Goal: Information Seeking & Learning: Learn about a topic

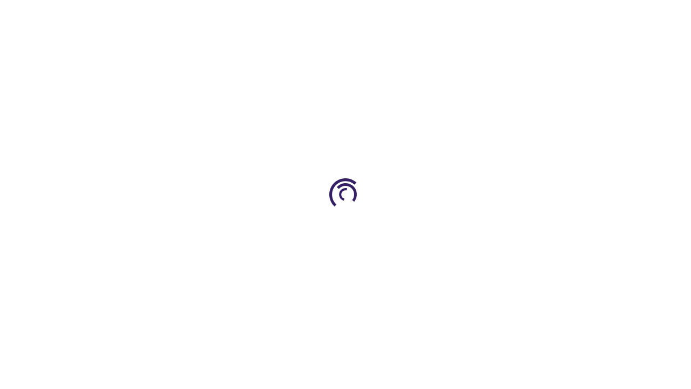
scroll to position [278, 0]
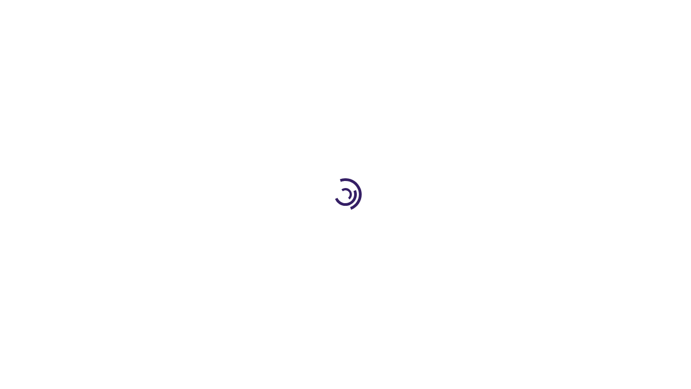
scroll to position [278, 0]
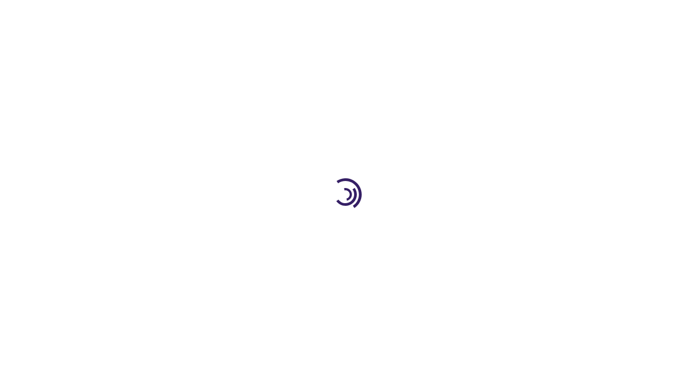
scroll to position [1533, 0]
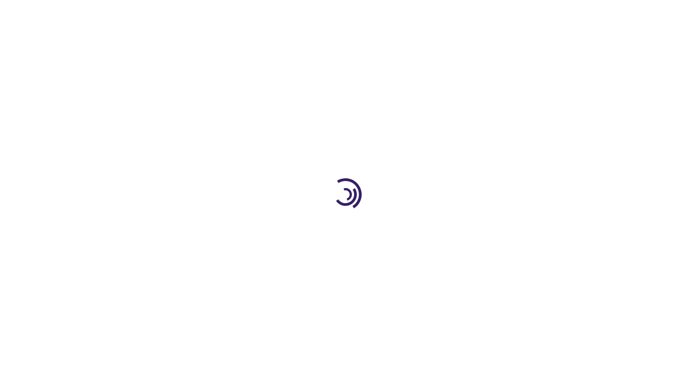
scroll to position [868, 0]
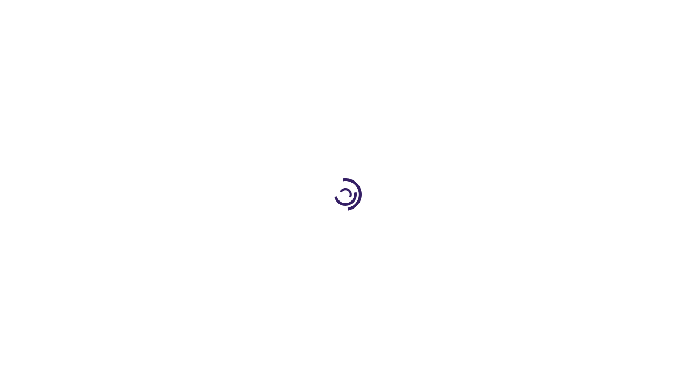
scroll to position [1732, 0]
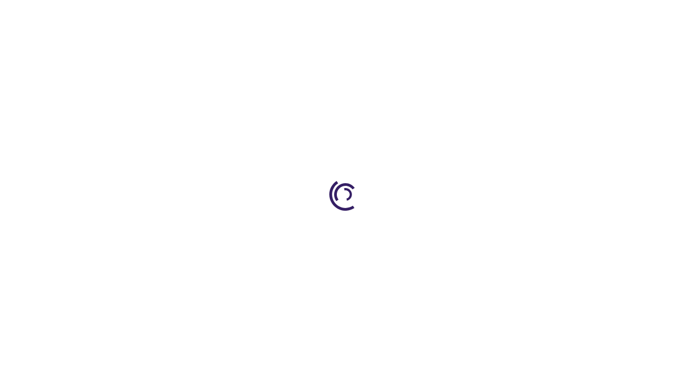
scroll to position [1255, 0]
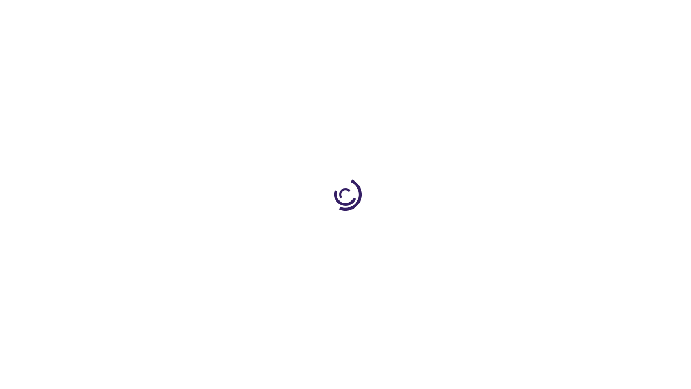
scroll to position [1657, 0]
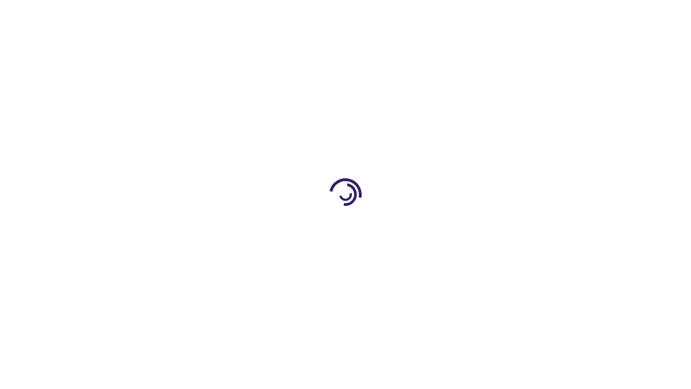
scroll to position [257, 0]
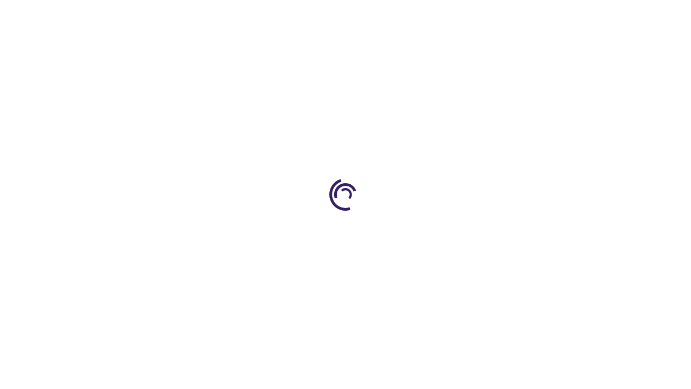
scroll to position [2096, 0]
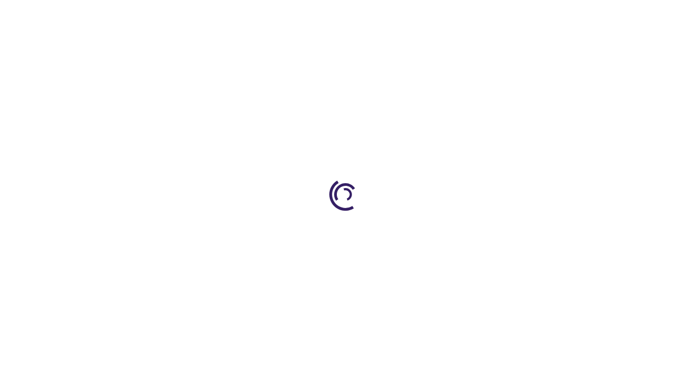
scroll to position [1491, 0]
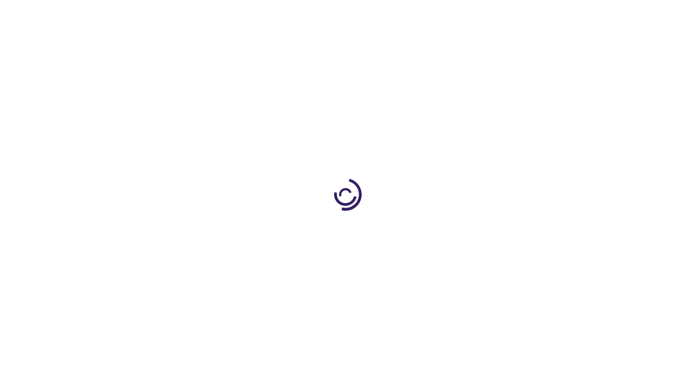
scroll to position [658, 0]
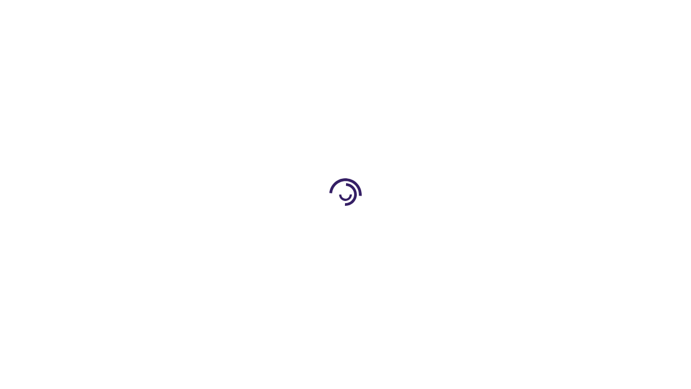
scroll to position [1076, 0]
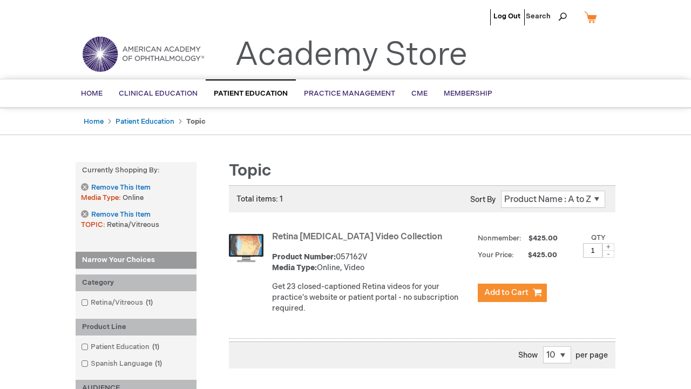
scroll to position [1083, 0]
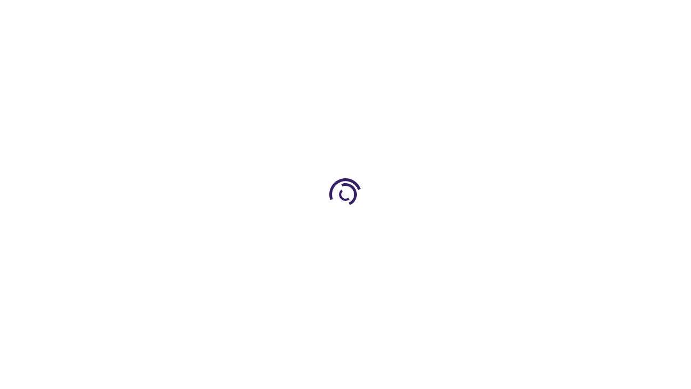
scroll to position [326, 0]
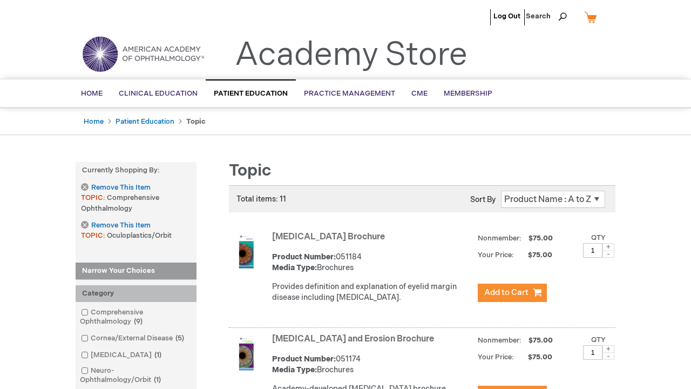
scroll to position [1076, 0]
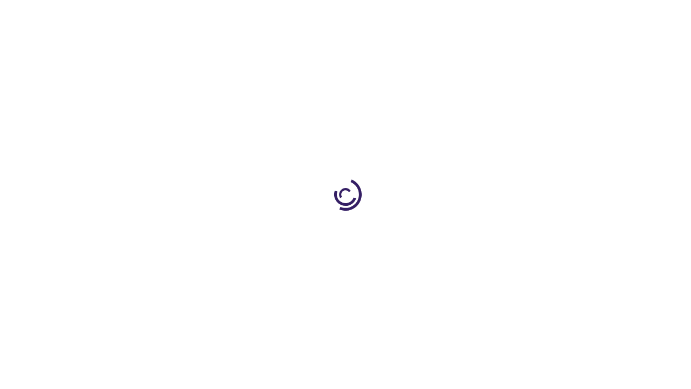
scroll to position [1491, 0]
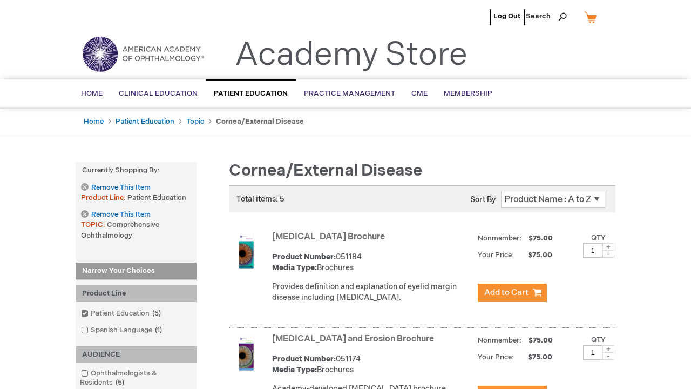
scroll to position [1769, 0]
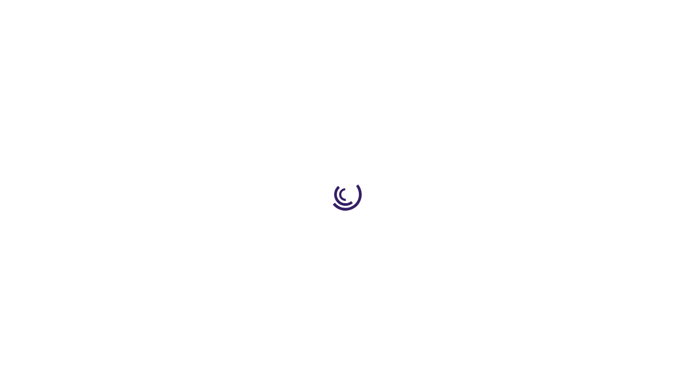
scroll to position [561, 0]
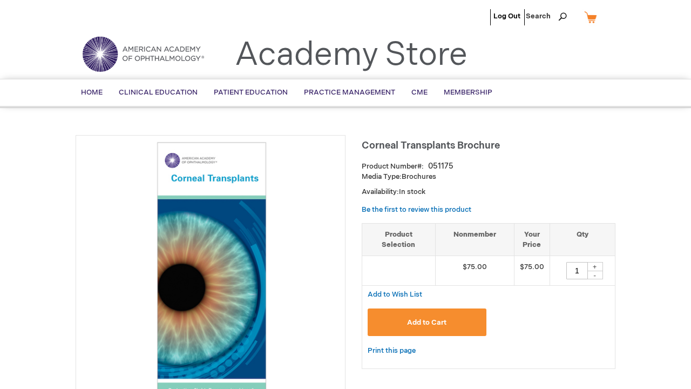
scroll to position [2038, 0]
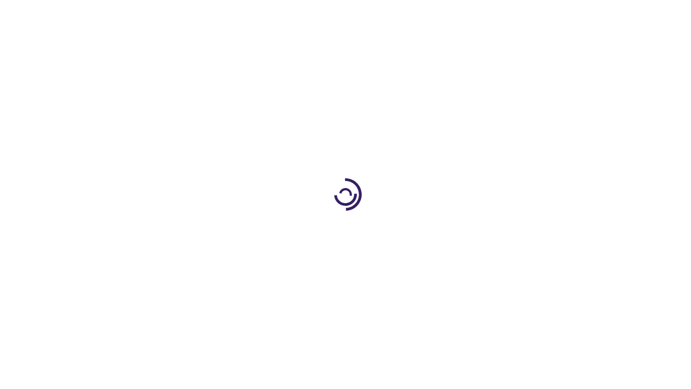
scroll to position [1448, 0]
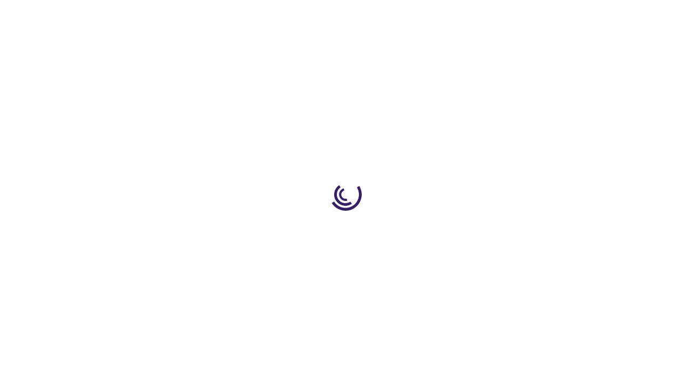
scroll to position [266, 0]
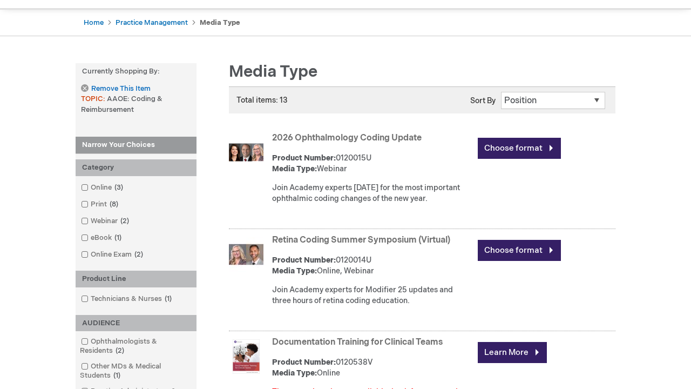
scroll to position [953, 0]
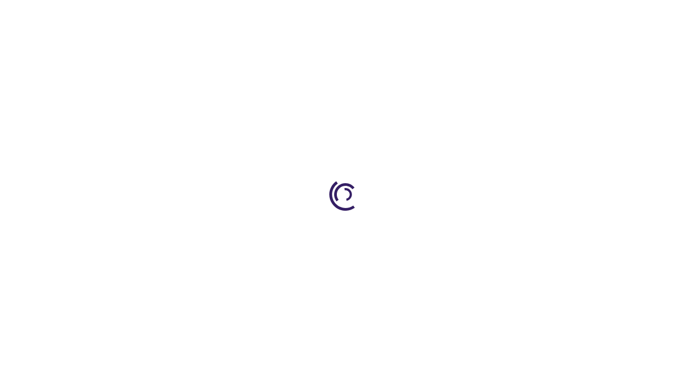
scroll to position [1549, 0]
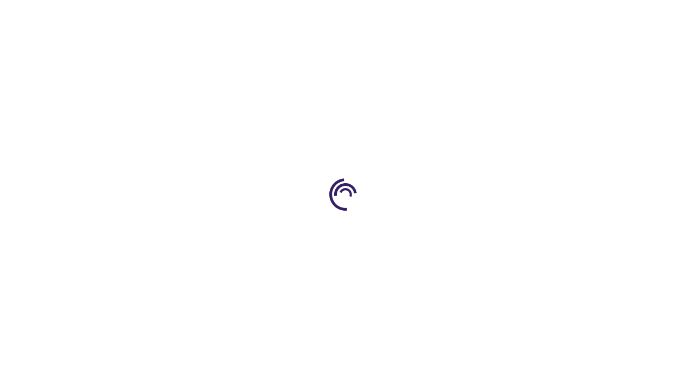
scroll to position [380, 0]
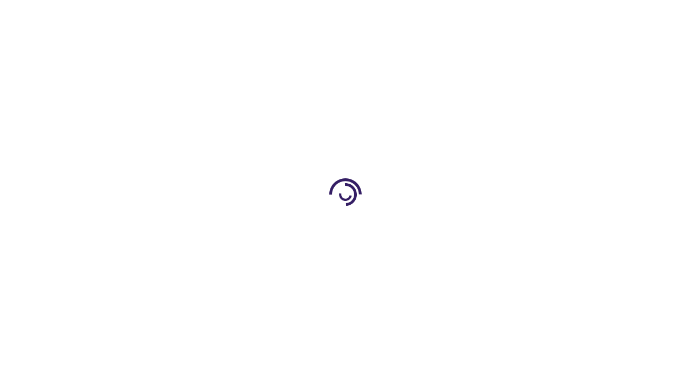
scroll to position [1677, 0]
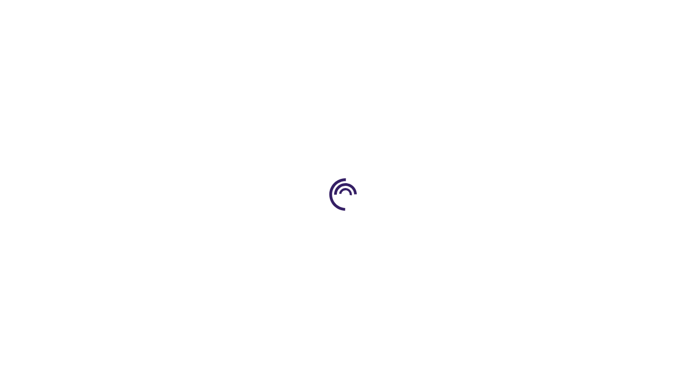
scroll to position [393, 0]
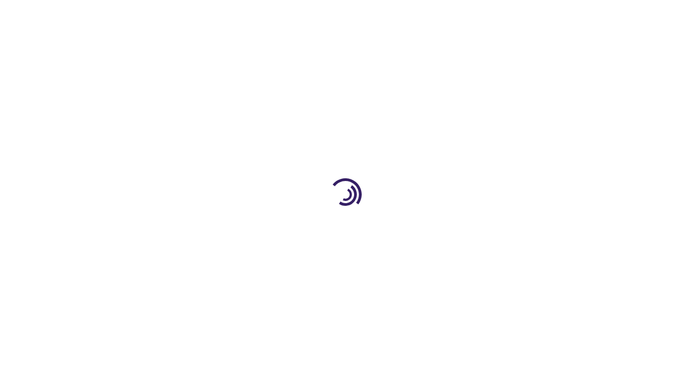
scroll to position [901, 0]
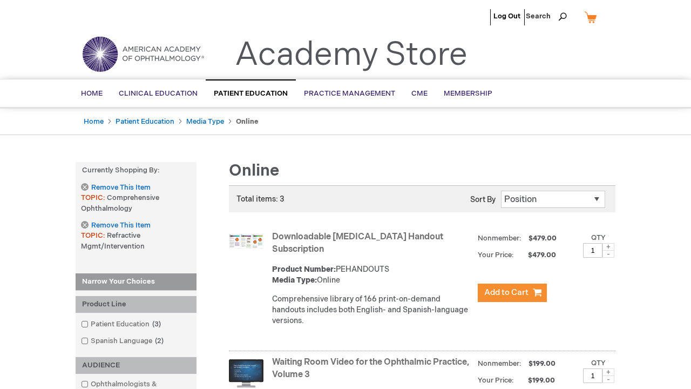
scroll to position [420, 0]
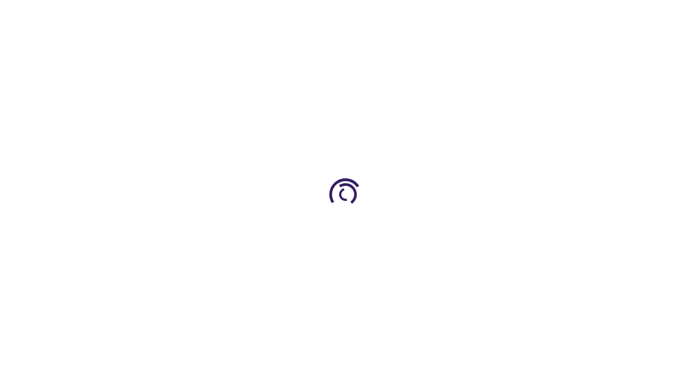
scroll to position [1442, 0]
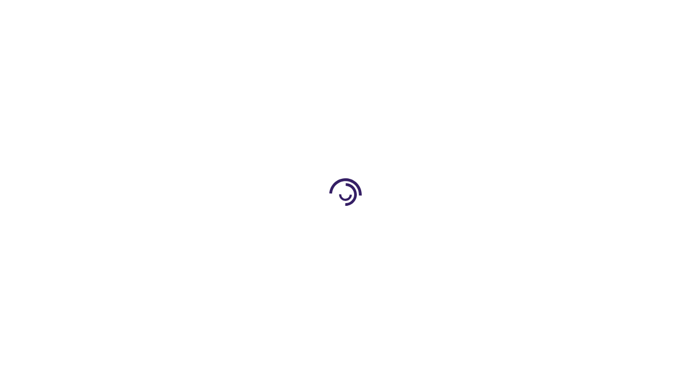
type input "[PERSON_NAME]"
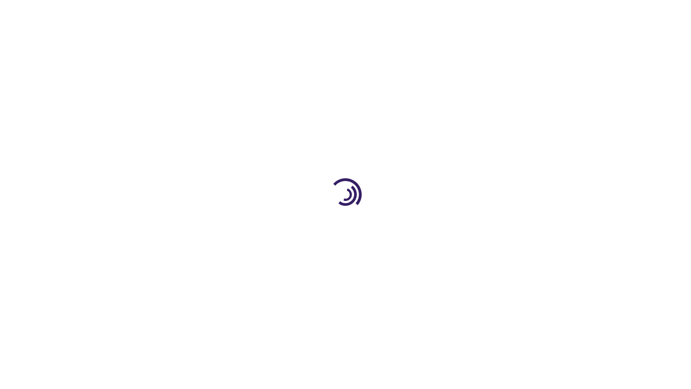
scroll to position [1441, 0]
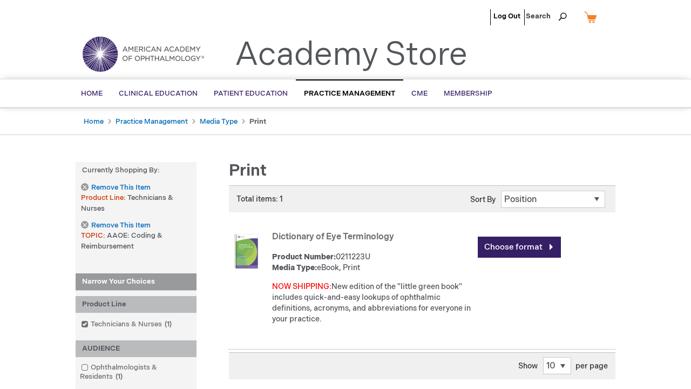
scroll to position [1043, 0]
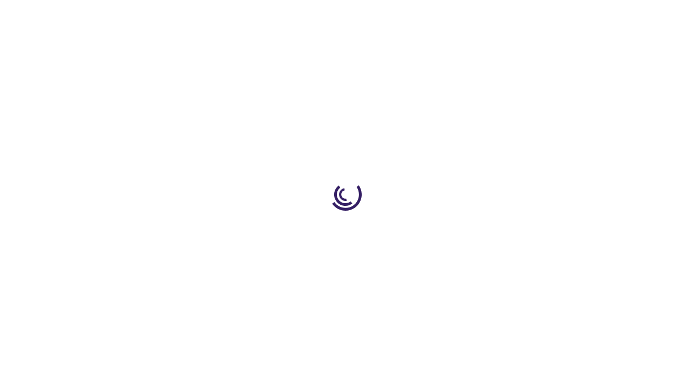
scroll to position [1409, 0]
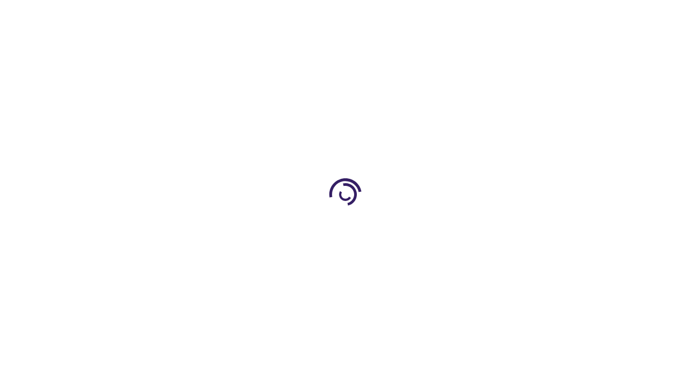
scroll to position [932, 0]
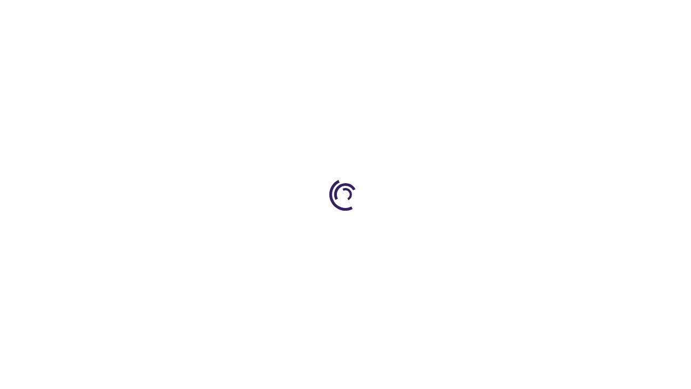
scroll to position [1425, 0]
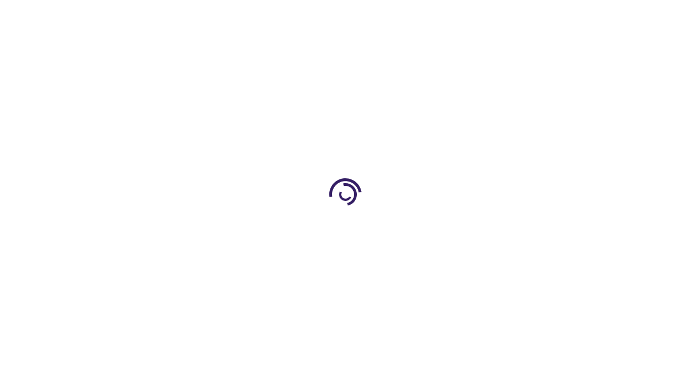
scroll to position [1485, 0]
